Goal: Task Accomplishment & Management: Use online tool/utility

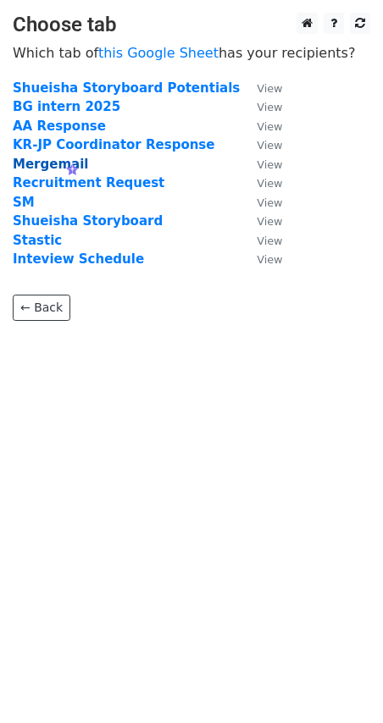
click at [65, 163] on strong "Mergemail" at bounding box center [50, 164] width 75 height 15
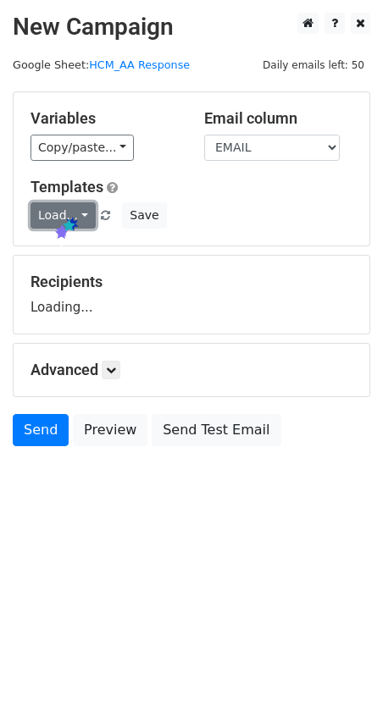
click at [66, 215] on link "Load..." at bounding box center [62, 215] width 65 height 26
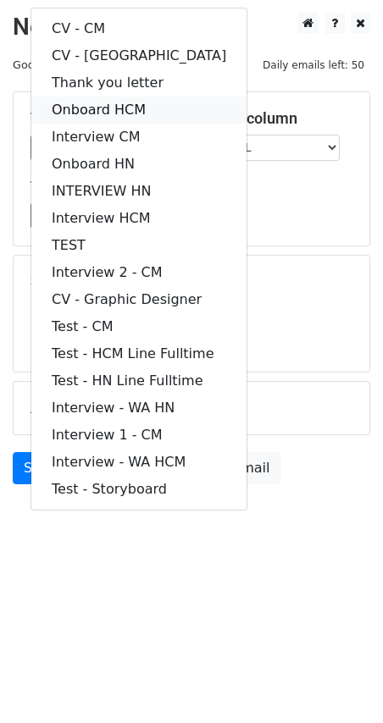
click at [109, 113] on link "Onboard HCM" at bounding box center [138, 109] width 215 height 27
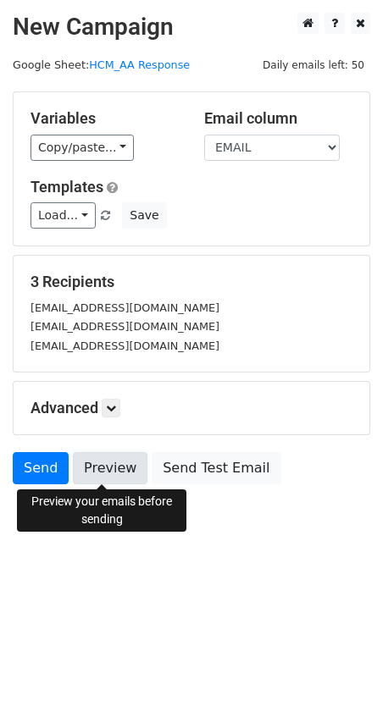
click at [96, 473] on link "Preview" at bounding box center [110, 468] width 74 height 32
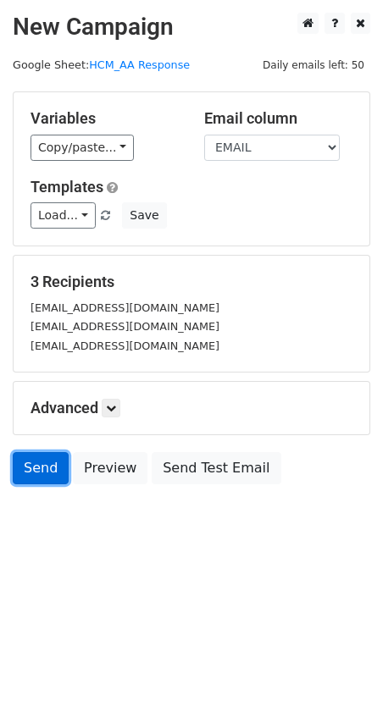
click at [42, 473] on link "Send" at bounding box center [41, 468] width 56 height 32
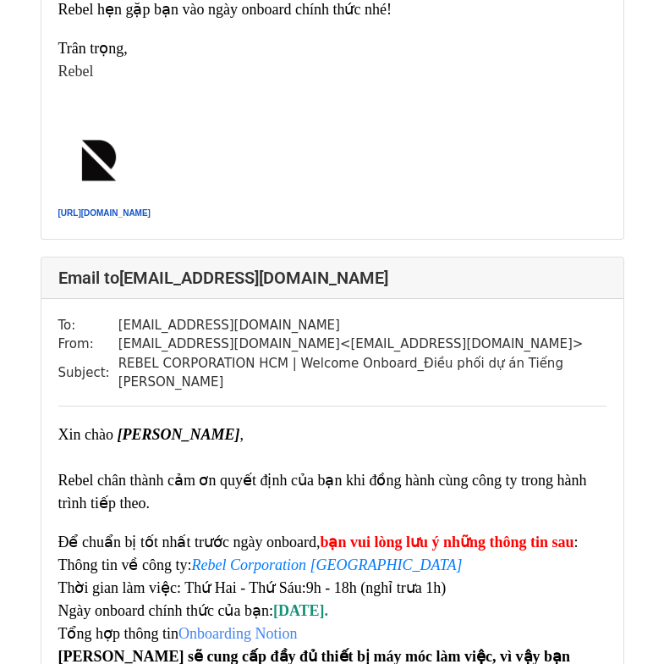
scroll to position [2878, 0]
